Goal: Transaction & Acquisition: Purchase product/service

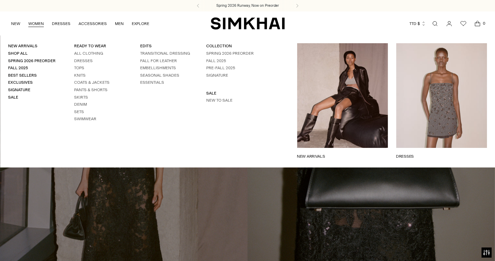
click at [80, 56] on ul "All Clothing Dresses Tops Knits Coats & Jackets Pants & Shorts Skirts Denim Set…" at bounding box center [99, 86] width 50 height 71
click at [80, 62] on link "Dresses" at bounding box center [83, 60] width 19 height 5
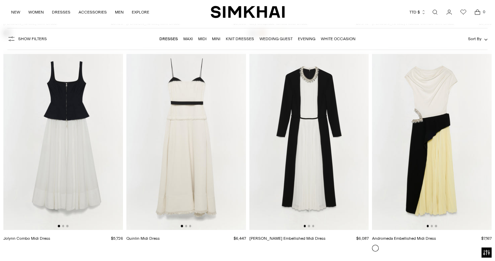
scroll to position [3064, 0]
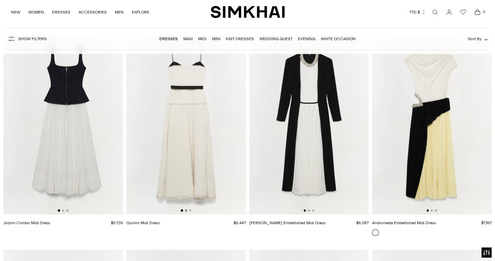
click at [185, 211] on button "Go to slide 2" at bounding box center [186, 210] width 2 height 2
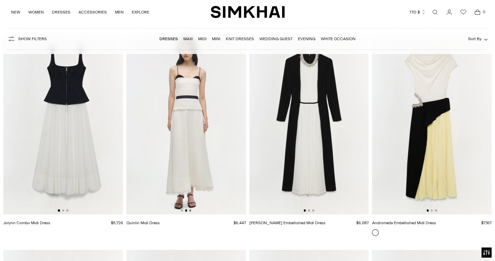
click at [189, 211] on button "Go to slide 3" at bounding box center [190, 210] width 2 height 2
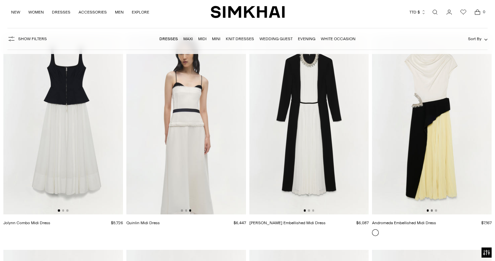
click at [432, 211] on button "Go to slide 2" at bounding box center [432, 210] width 2 height 2
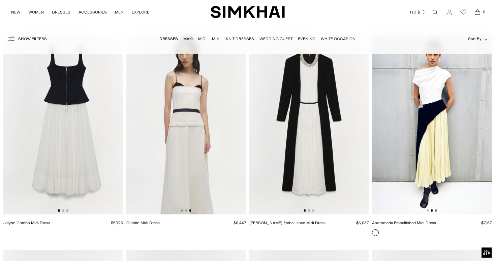
click at [437, 211] on button "Go to slide 3" at bounding box center [436, 210] width 2 height 2
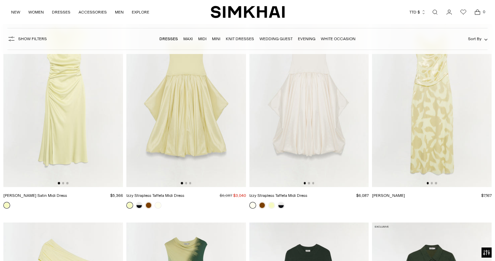
scroll to position [3262, 0]
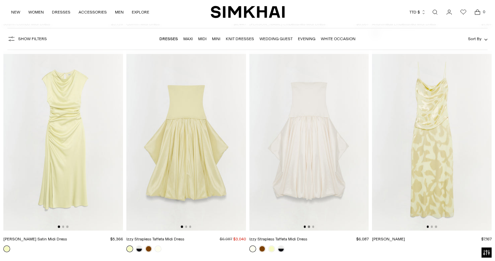
click at [310, 226] on button "Go to slide 2" at bounding box center [309, 226] width 2 height 2
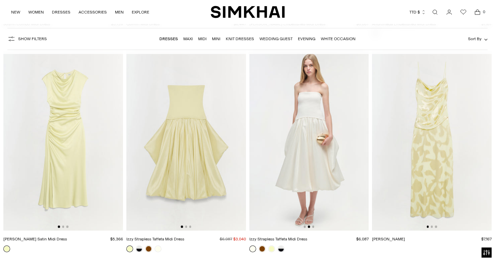
click at [311, 226] on div at bounding box center [309, 226] width 10 height 2
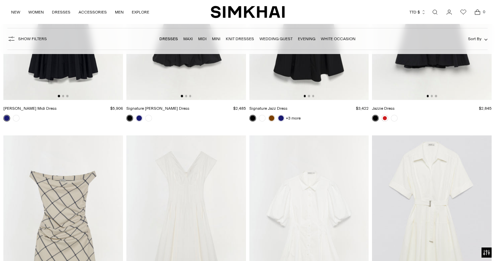
scroll to position [5113, 0]
